Goal: Task Accomplishment & Management: Complete application form

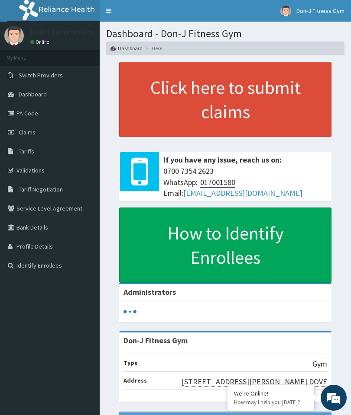
click at [31, 134] on span "Claims" at bounding box center [27, 133] width 17 height 8
click at [32, 133] on span "Claims" at bounding box center [27, 133] width 17 height 8
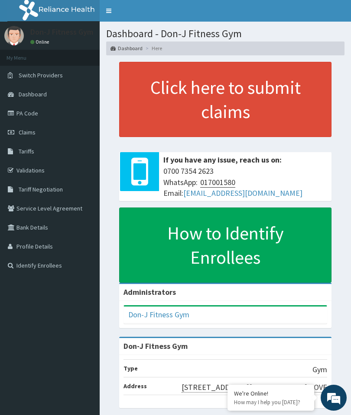
click at [40, 128] on link "Claims" at bounding box center [50, 132] width 100 height 19
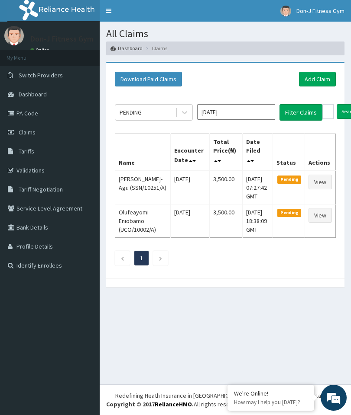
click at [315, 84] on link "Add Claim" at bounding box center [317, 79] width 37 height 15
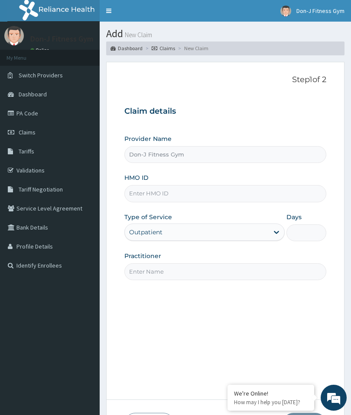
type input "Don-J Fitness Gym"
type input "1"
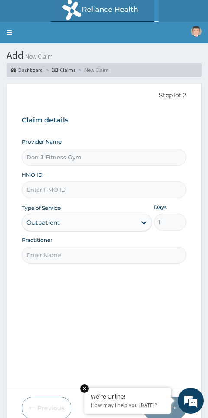
click at [72, 188] on input "HMO ID" at bounding box center [104, 189] width 165 height 17
click at [72, 185] on input "HMO ID" at bounding box center [104, 189] width 165 height 17
paste input "LTD PES/10156/A"
click at [42, 186] on input "LTD PES/10156/A" at bounding box center [104, 189] width 165 height 17
type input "PES/10156/A"
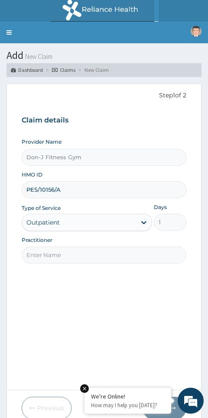
click at [191, 220] on form "Step 1 of 2 Claim details Provider Name Don-J Fitness Gym HMO ID PES/10156/A Ty…" at bounding box center [103, 255] width 195 height 343
click at [103, 254] on input "Practitioner" at bounding box center [104, 255] width 165 height 17
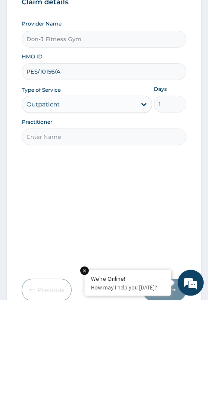
click at [98, 247] on input "Practitioner" at bounding box center [104, 255] width 165 height 17
paste input "Melvin Ugochukwu"
type input "Melvin Ugochukwu"
click at [142, 220] on div "Step 1 of 2 Claim details Provider Name Don-J Fitness Gym HMO ID PES/10156/A Ty…" at bounding box center [104, 237] width 165 height 293
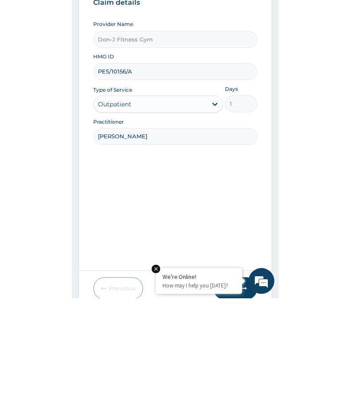
scroll to position [36, 0]
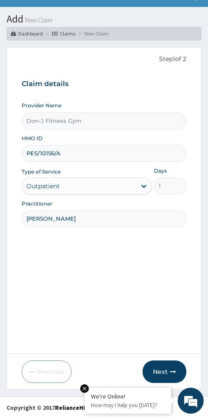
click at [171, 368] on button "Next" at bounding box center [164, 372] width 44 height 23
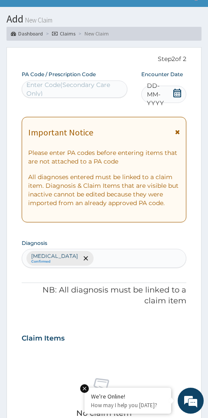
click at [178, 91] on icon at bounding box center [177, 93] width 8 height 9
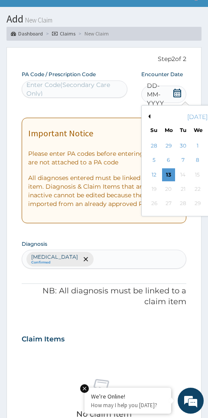
click at [170, 176] on div "13" at bounding box center [168, 174] width 13 height 13
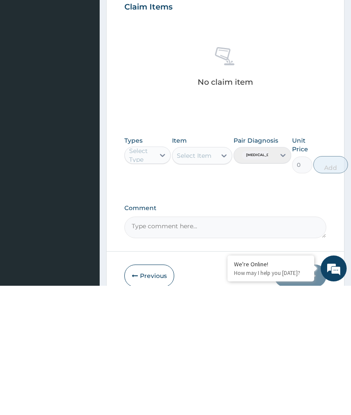
scroll to position [216, 0]
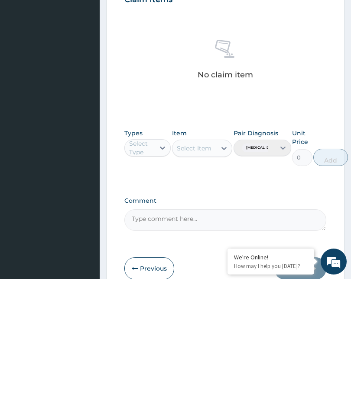
type input "PA/05E4B0"
click at [150, 298] on div "Gym" at bounding box center [147, 306] width 46 height 16
type input "gym"
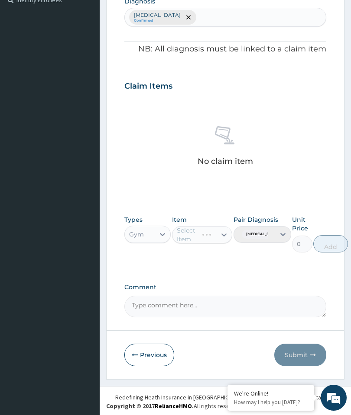
click at [223, 232] on div "Select Item" at bounding box center [202, 234] width 61 height 17
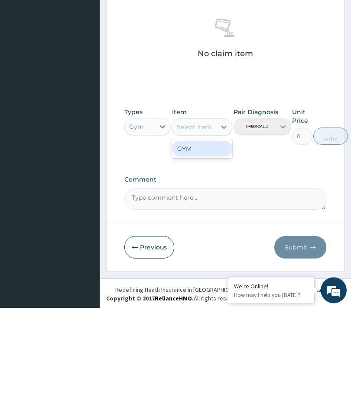
click at [200, 249] on div "GYM" at bounding box center [202, 257] width 61 height 16
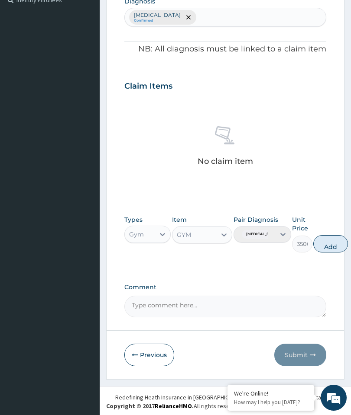
click at [340, 241] on button "Add" at bounding box center [330, 243] width 35 height 17
type input "0"
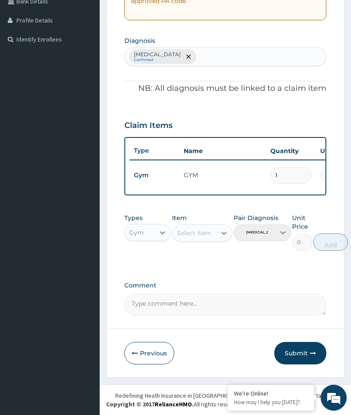
scroll to position [225, 0]
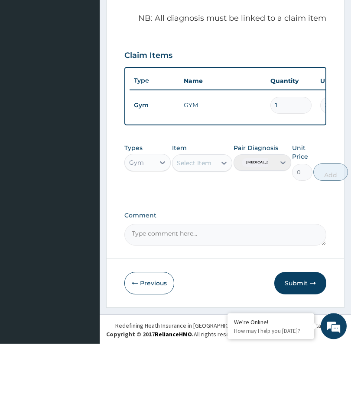
click at [207, 296] on textarea "Comment" at bounding box center [225, 307] width 202 height 22
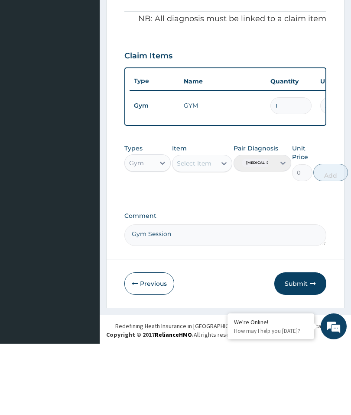
type textarea "Gym Session"
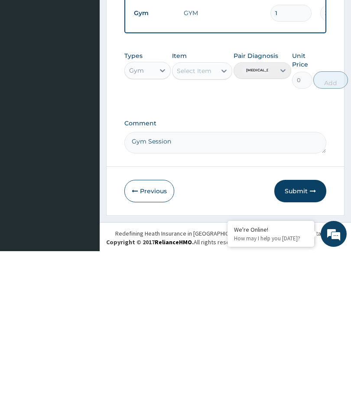
click at [304, 344] on button "Submit" at bounding box center [300, 355] width 52 height 23
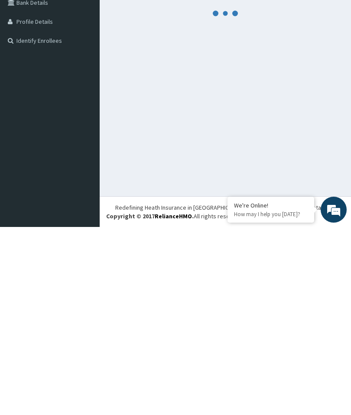
scroll to position [36, 0]
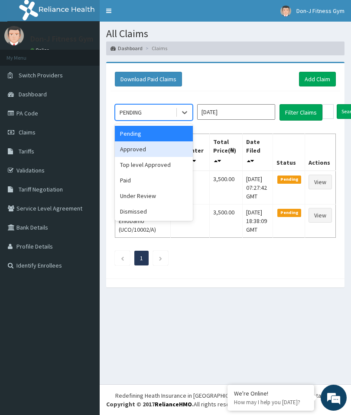
click at [146, 150] on div "Approved" at bounding box center [154, 150] width 78 height 16
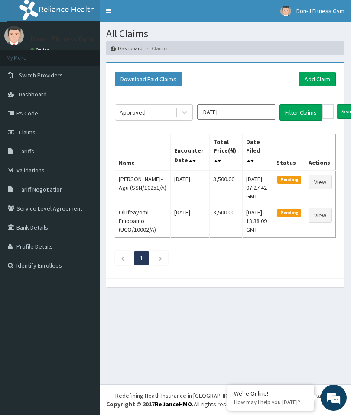
click at [303, 111] on button "Filter Claims" at bounding box center [300, 112] width 43 height 16
